Goal: Information Seeking & Learning: Stay updated

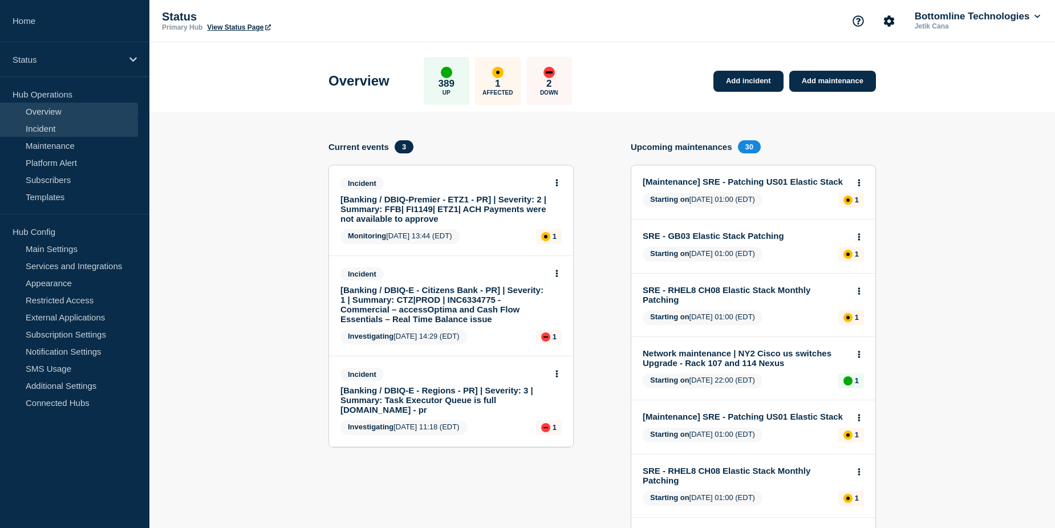
click at [71, 133] on link "Incident" at bounding box center [69, 128] width 138 height 17
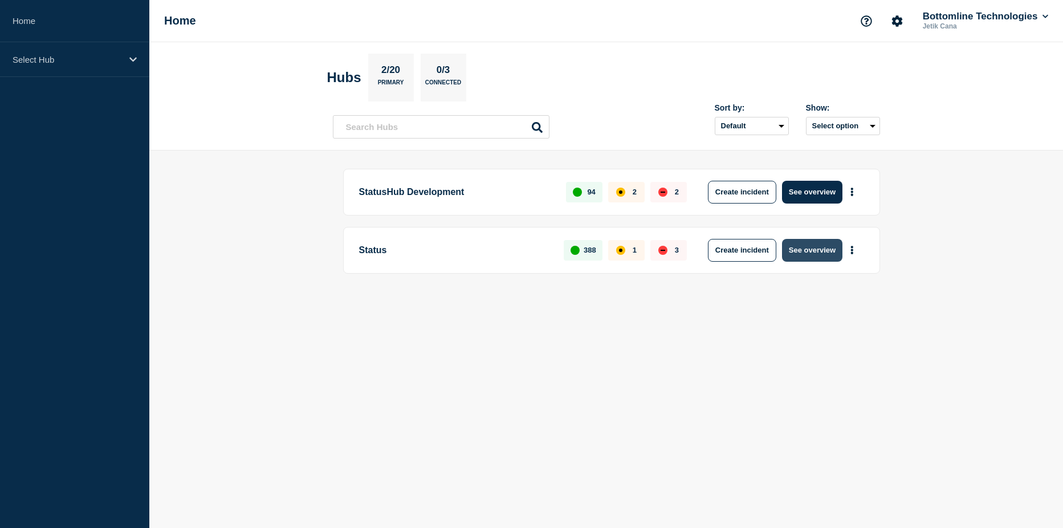
click at [818, 253] on button "See overview" at bounding box center [812, 250] width 60 height 23
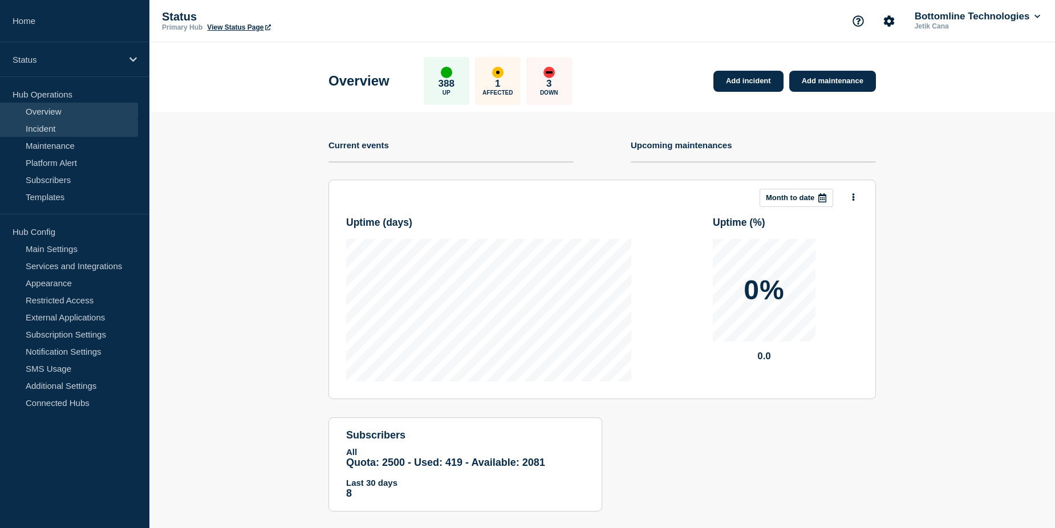
click at [61, 130] on link "Incident" at bounding box center [69, 128] width 138 height 17
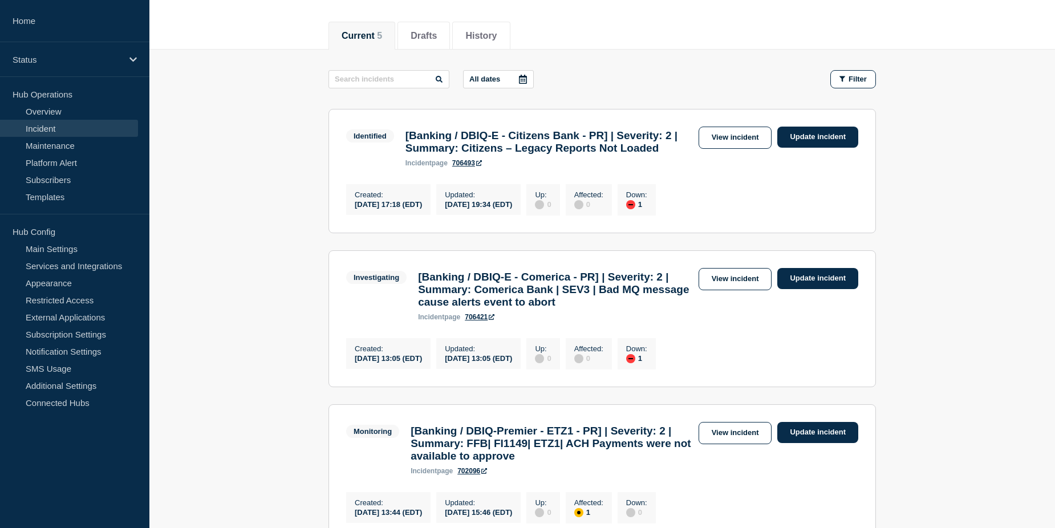
scroll to position [122, 0]
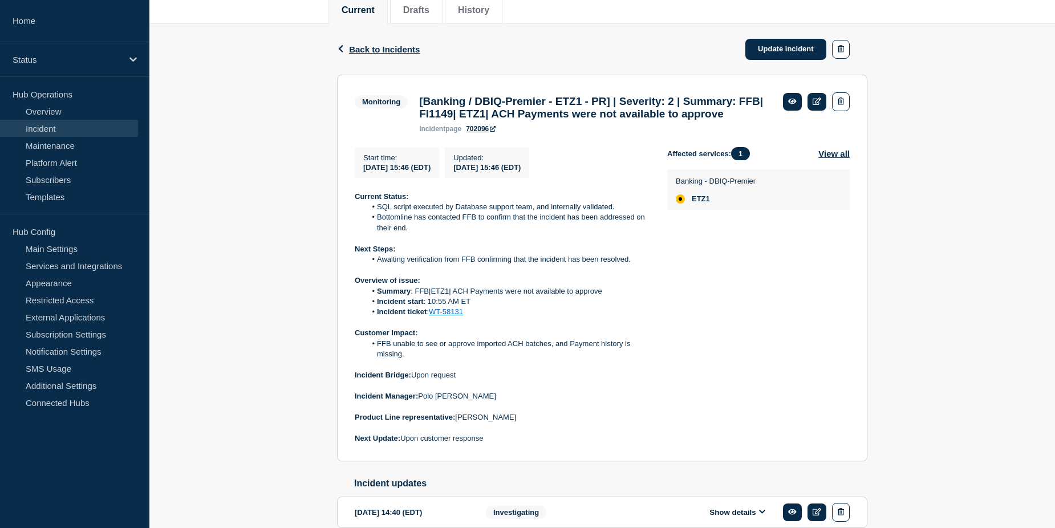
scroll to position [228, 0]
